Goal: Task Accomplishment & Management: Complete application form

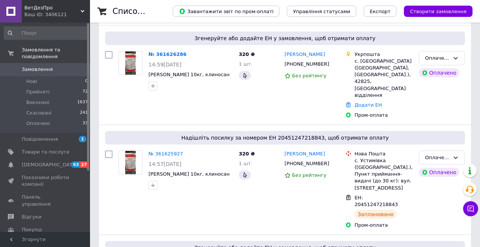
scroll to position [84, 0]
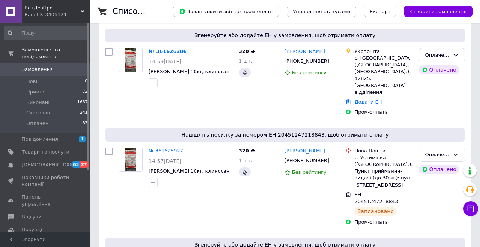
click at [61, 76] on li "Нові 0" at bounding box center [46, 81] width 92 height 10
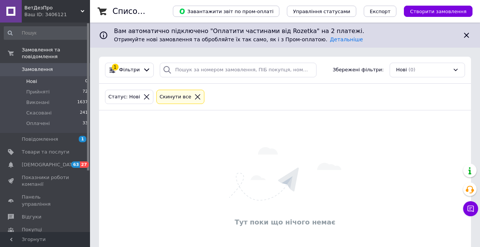
click at [194, 96] on icon at bounding box center [197, 96] width 7 height 7
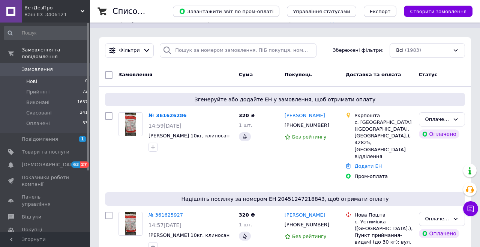
scroll to position [16, 0]
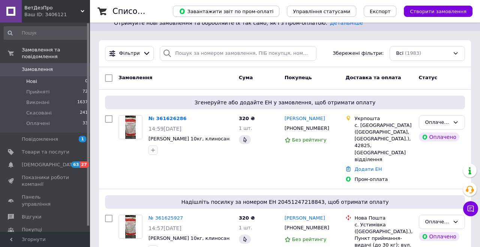
click at [473, 212] on icon at bounding box center [470, 208] width 7 height 7
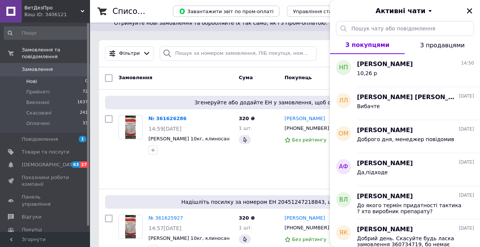
click at [468, 12] on icon "Закрити" at bounding box center [469, 10] width 5 height 5
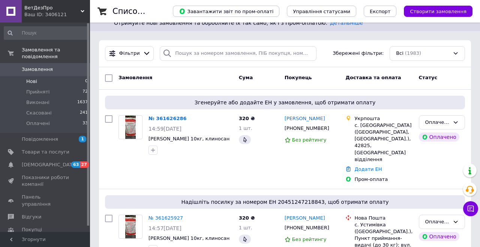
scroll to position [0, 0]
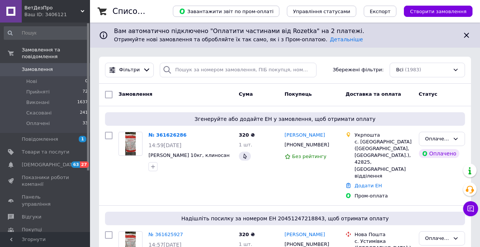
click at [54, 63] on link "Замовлення 0" at bounding box center [46, 69] width 92 height 13
click at [18, 63] on link "Замовлення 0" at bounding box center [46, 69] width 92 height 13
click at [19, 223] on link "Покупці" at bounding box center [46, 229] width 92 height 13
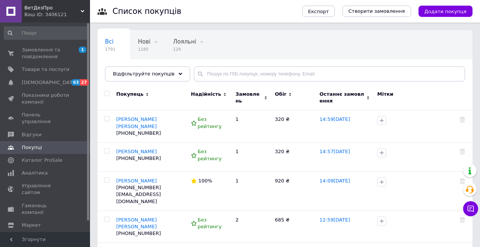
click at [13, 144] on span at bounding box center [11, 147] width 22 height 7
click at [21, 132] on link "Відгуки" at bounding box center [46, 134] width 92 height 13
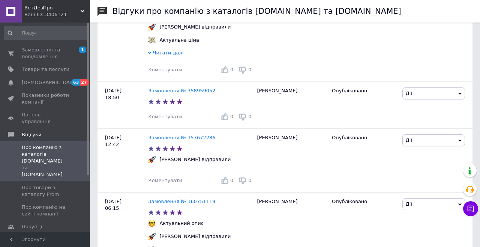
scroll to position [180, 0]
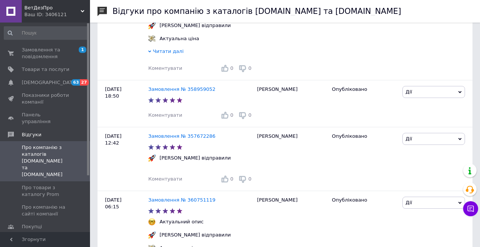
click at [81, 52] on span "1" at bounding box center [82, 49] width 7 height 6
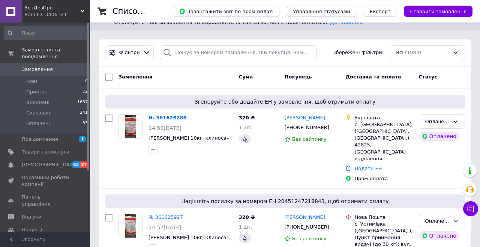
scroll to position [18, 0]
click at [472, 212] on icon at bounding box center [471, 208] width 6 height 6
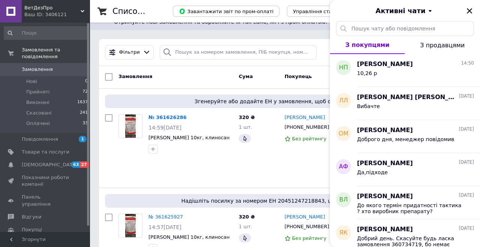
click at [469, 10] on icon "Закрити" at bounding box center [469, 10] width 7 height 7
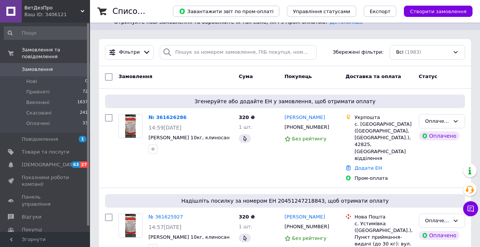
click at [38, 213] on span "Відгуки" at bounding box center [31, 216] width 19 height 7
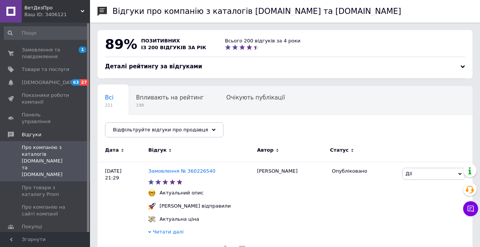
click at [74, 48] on span "1 0" at bounding box center [79, 52] width 21 height 13
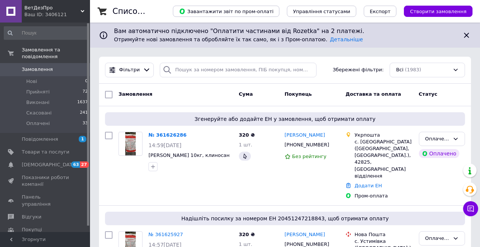
click at [439, 12] on span "Створити замовлення" at bounding box center [438, 12] width 57 height 6
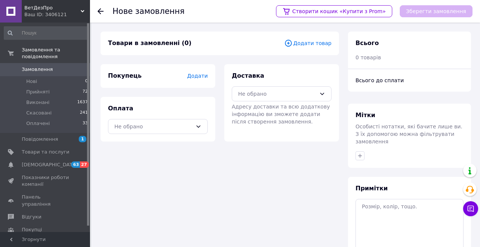
click at [321, 42] on span "Додати товар" at bounding box center [307, 43] width 47 height 8
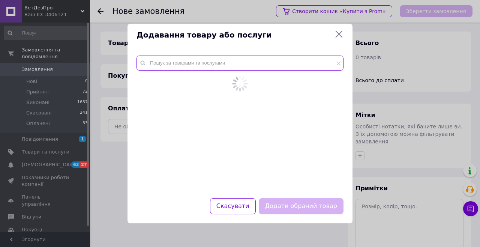
click at [255, 70] on input "text" at bounding box center [239, 62] width 207 height 15
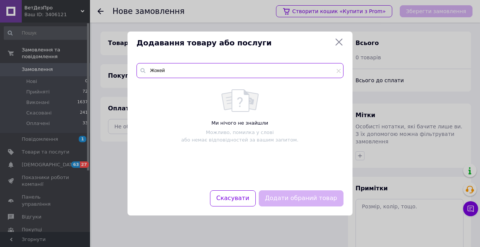
type input "Жокей"
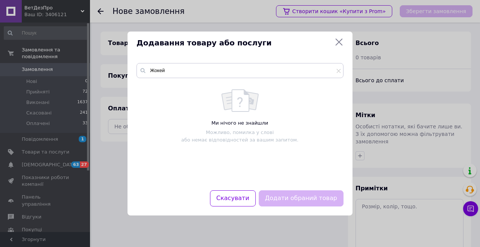
click at [211, 91] on div "Ми нічого не знайшли Можливо, помилка у слові або немає відповідностей за вашим…" at bounding box center [239, 116] width 199 height 54
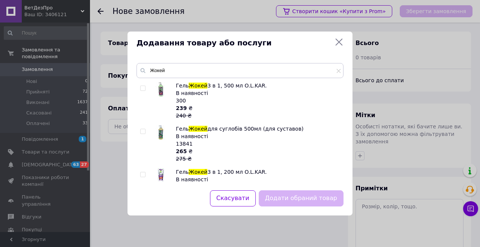
click at [150, 87] on div at bounding box center [151, 100] width 6 height 37
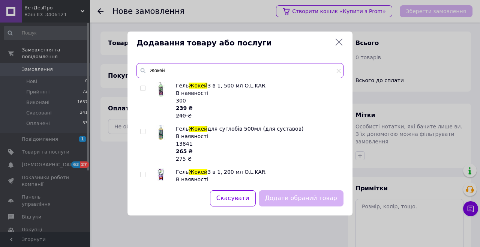
click at [140, 77] on input "Жокей" at bounding box center [239, 70] width 207 height 15
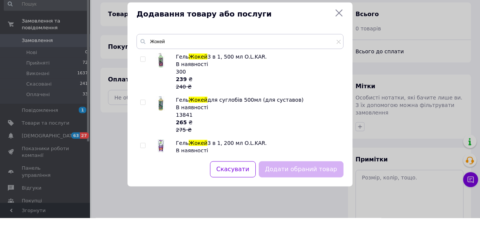
click at [270, 96] on div "В наявності" at bounding box center [257, 92] width 163 height 7
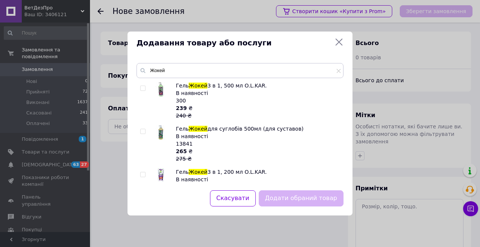
click at [142, 88] on input "checkbox" at bounding box center [142, 88] width 5 height 5
checkbox input "true"
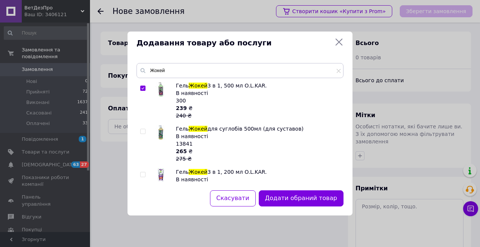
click at [304, 201] on button "Додати обраний товар" at bounding box center [301, 198] width 85 height 16
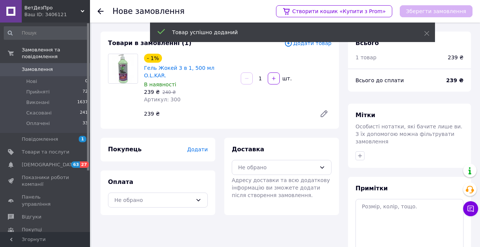
click at [303, 163] on div "Не обрано" at bounding box center [277, 167] width 78 height 8
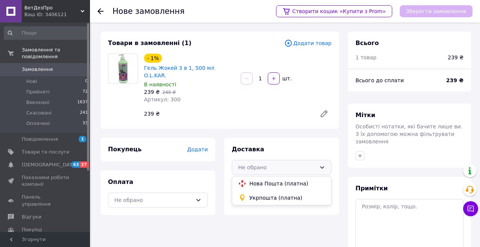
click at [279, 194] on span "Укрпошта (платна)" at bounding box center [287, 197] width 76 height 7
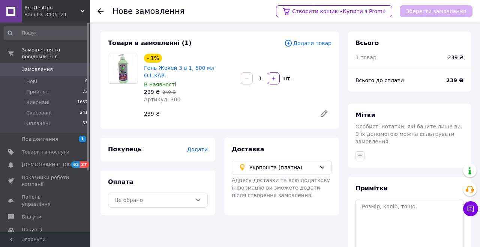
click at [183, 196] on div "Не обрано" at bounding box center [153, 200] width 78 height 8
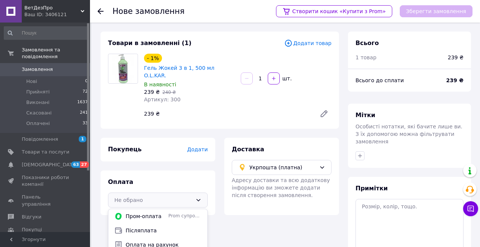
click at [155, 241] on span "Оплата на рахунок" at bounding box center [164, 244] width 76 height 7
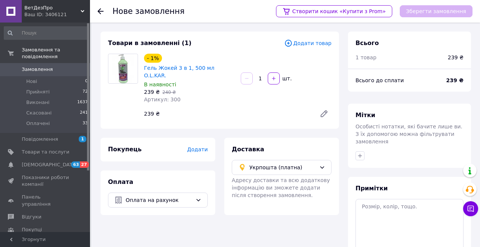
click at [200, 146] on span "Додати" at bounding box center [197, 149] width 21 height 6
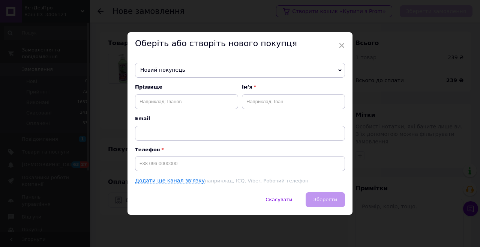
click at [242, 67] on span "Новий покупець" at bounding box center [240, 70] width 210 height 15
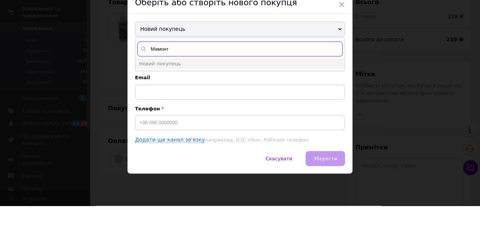
type input "Мамонтю"
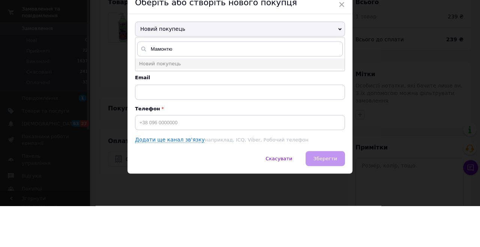
click at [390, 121] on div "× Оберіть або створіть нового покупця Новий покупець Мамонтю Новий покупець Прі…" at bounding box center [240, 123] width 480 height 247
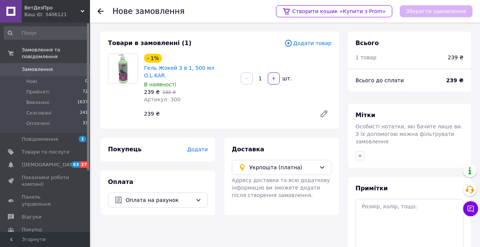
click at [67, 66] on span "Замовлення" at bounding box center [46, 69] width 48 height 7
